Goal: Navigation & Orientation: Find specific page/section

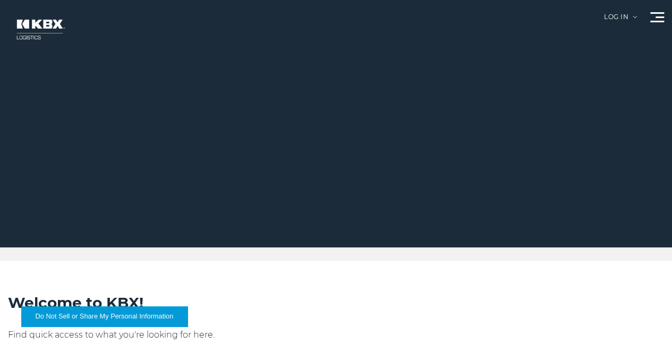
click at [0, 0] on link "About Us" at bounding box center [0, 0] width 0 height 0
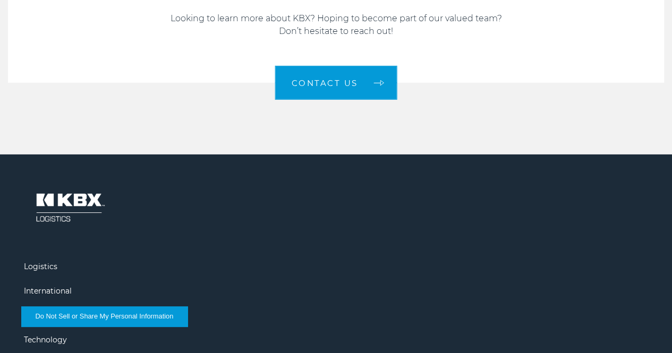
scroll to position [1709, 0]
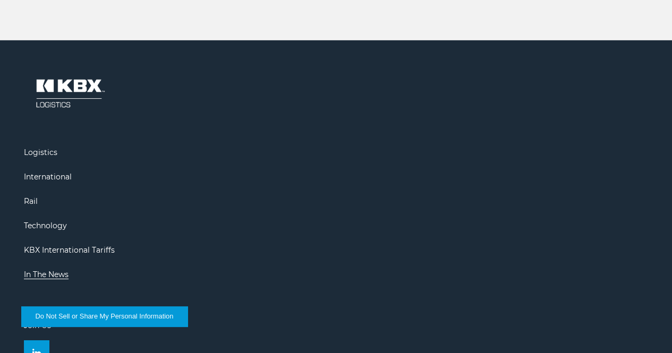
click at [69, 270] on link "In The News" at bounding box center [46, 275] width 45 height 10
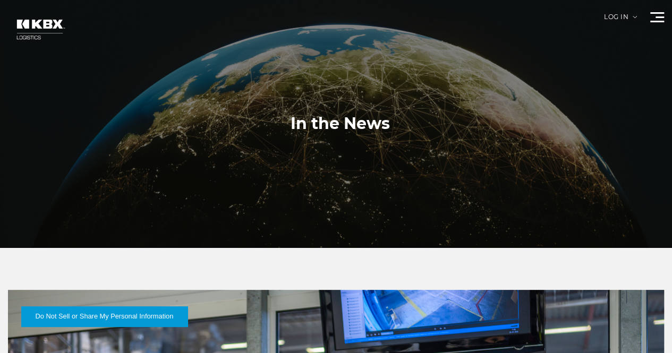
click at [0, 0] on link "About Us" at bounding box center [0, 0] width 0 height 0
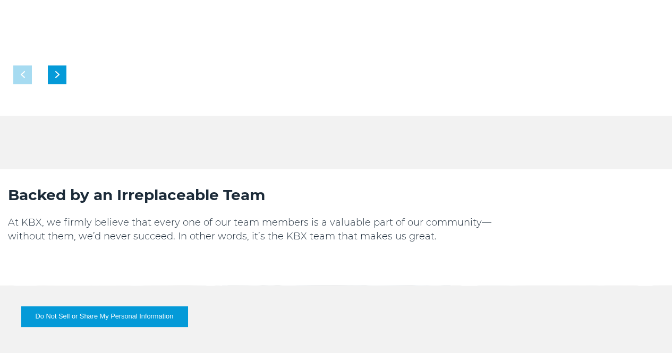
scroll to position [691, 0]
click at [66, 65] on div "Next slide" at bounding box center [57, 74] width 19 height 19
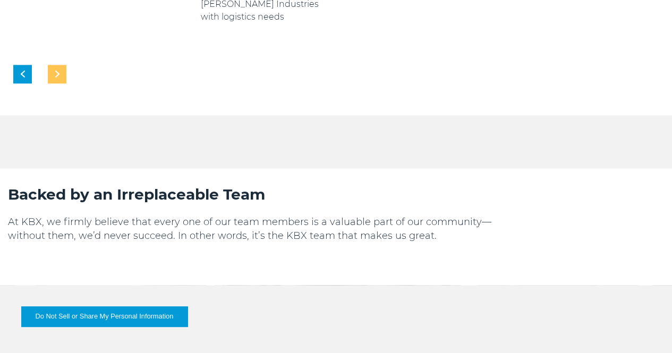
click at [66, 65] on div "Next slide" at bounding box center [57, 74] width 19 height 19
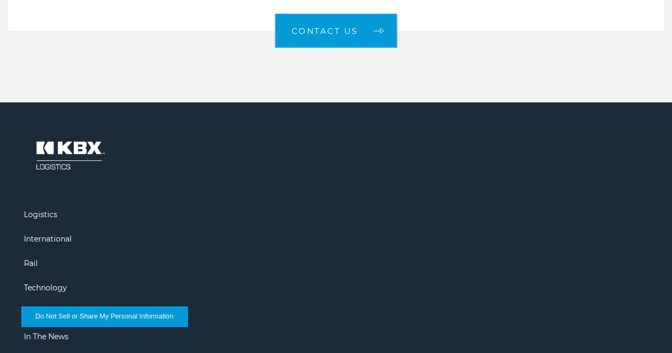
scroll to position [1709, 0]
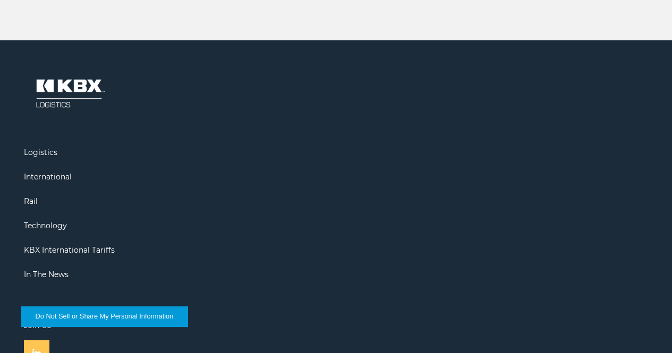
click at [41, 349] on img at bounding box center [36, 353] width 9 height 9
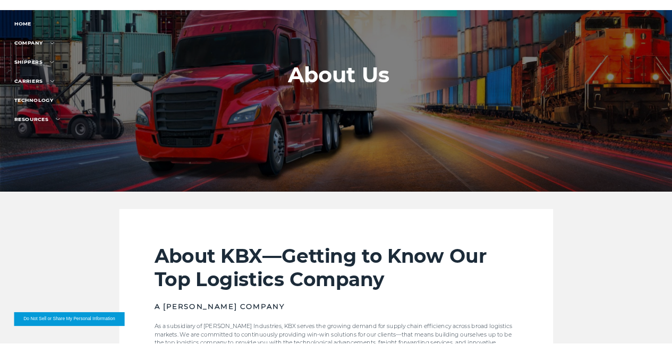
scroll to position [0, 0]
